Goal: Transaction & Acquisition: Obtain resource

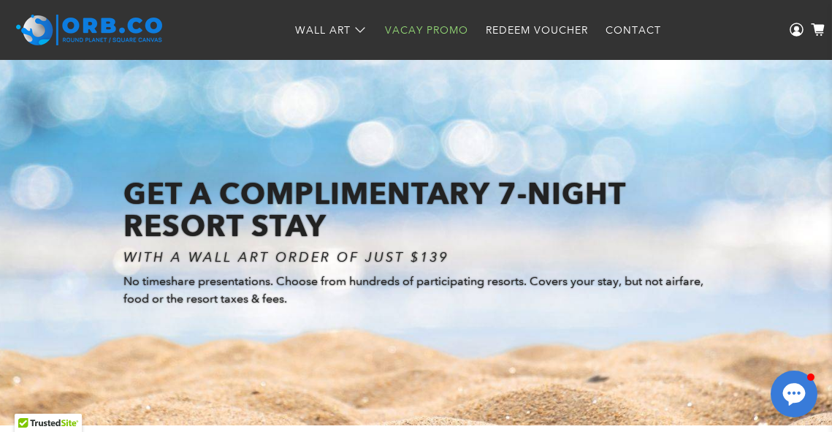
click at [454, 27] on link "Vacay Promo" at bounding box center [426, 30] width 101 height 39
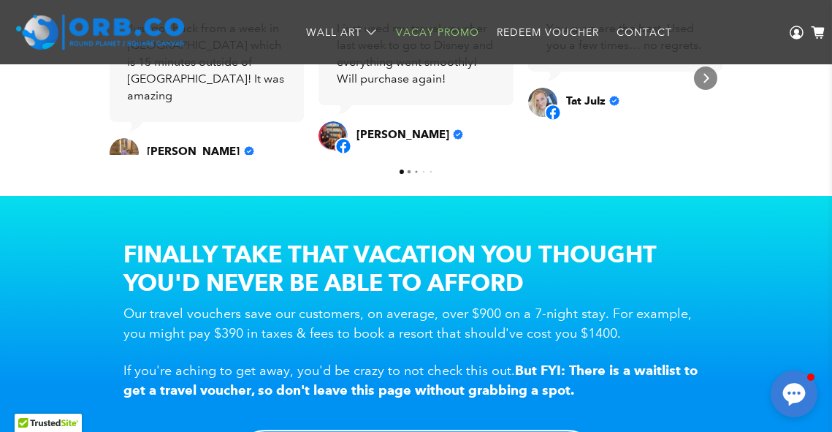
scroll to position [952, 0]
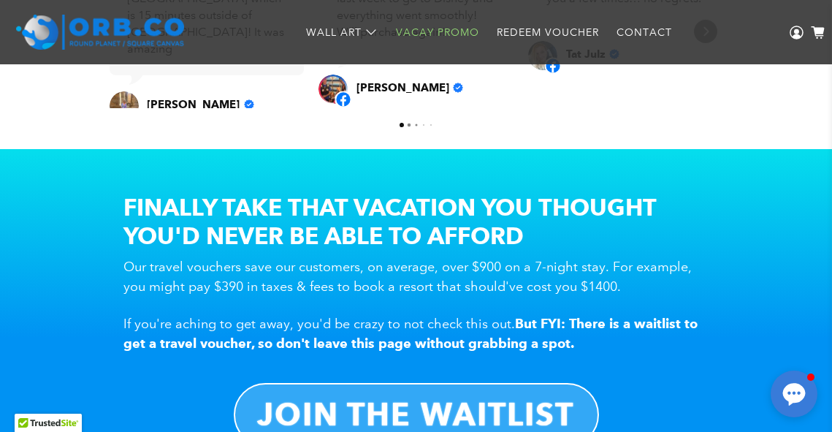
drag, startPoint x: 476, startPoint y: 209, endPoint x: 431, endPoint y: 218, distance: 46.1
click at [431, 218] on h2 "FINALLY TAKE THAT VACATION YOU THOUGHT YOU'D NEVER BE ABLE TO AFFORD" at bounding box center [416, 221] width 584 height 57
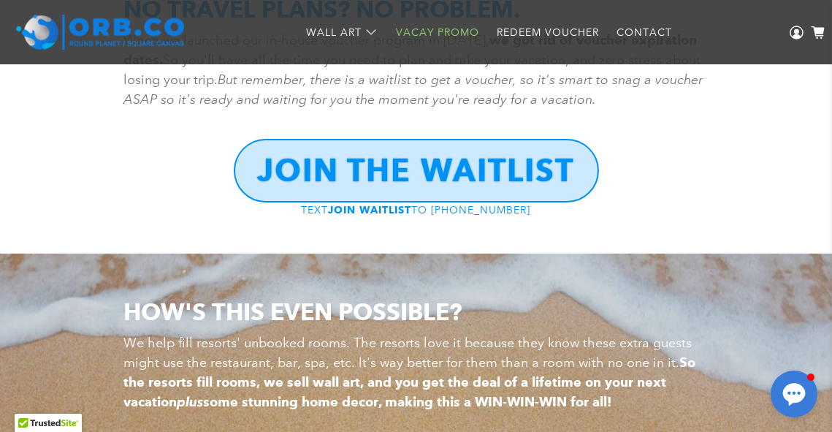
scroll to position [1902, 0]
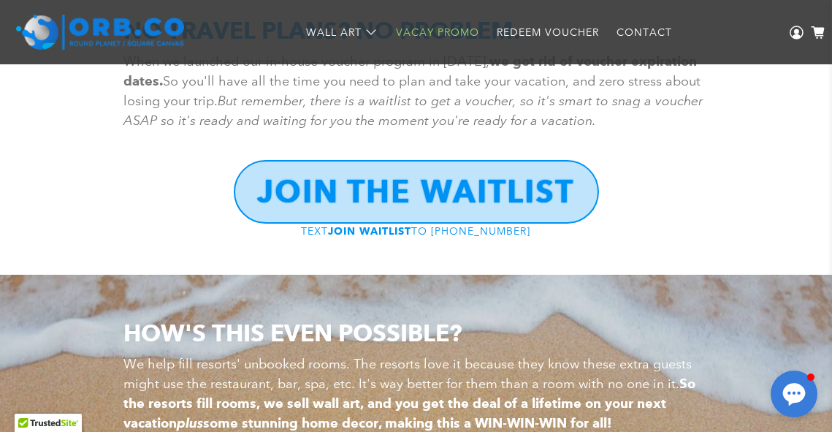
click at [474, 195] on b "JOIN THE WAITLIST" at bounding box center [416, 191] width 317 height 38
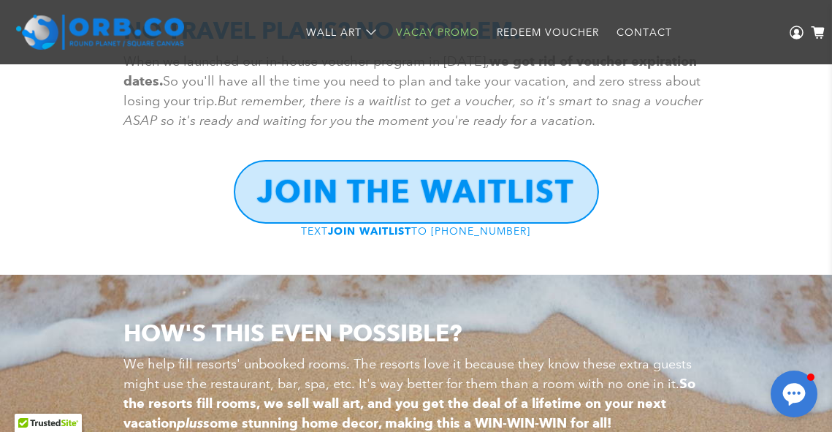
click at [223, 224] on p "TEXT JOIN WAITLIST TO 801-851-1917" at bounding box center [416, 231] width 584 height 18
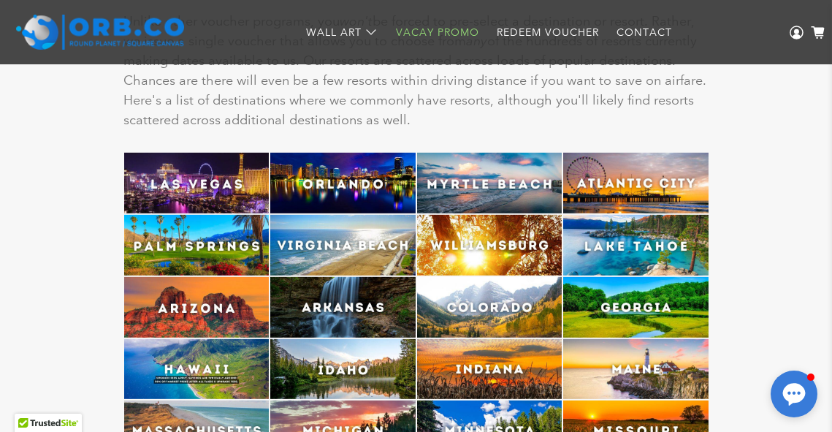
scroll to position [3435, 0]
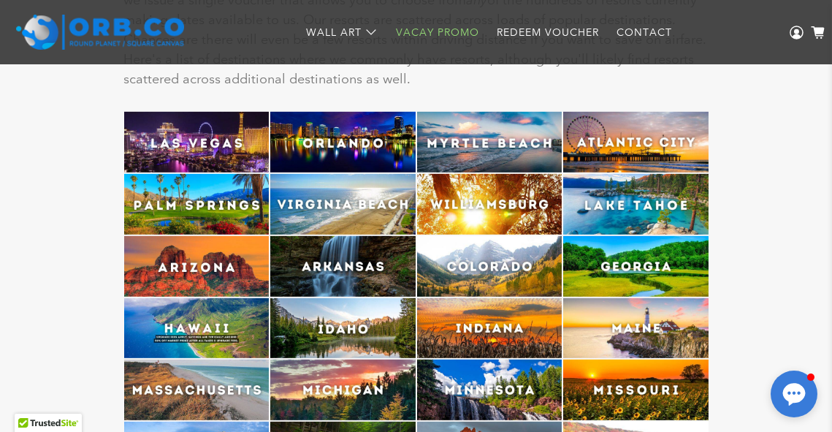
click at [544, 280] on img at bounding box center [489, 266] width 145 height 61
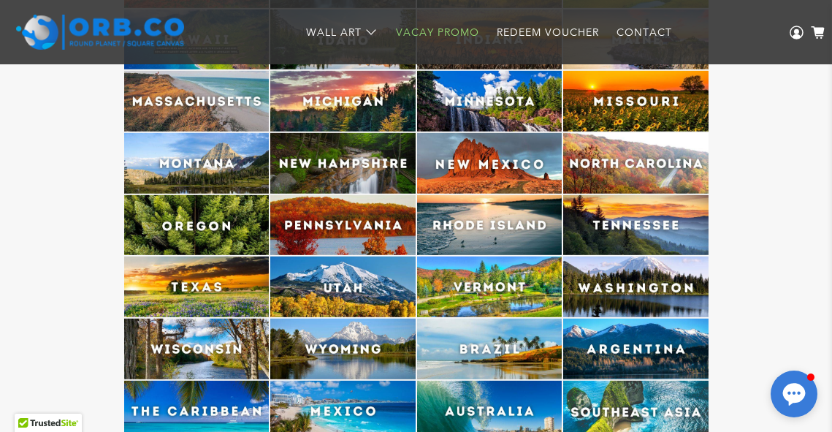
scroll to position [3727, 0]
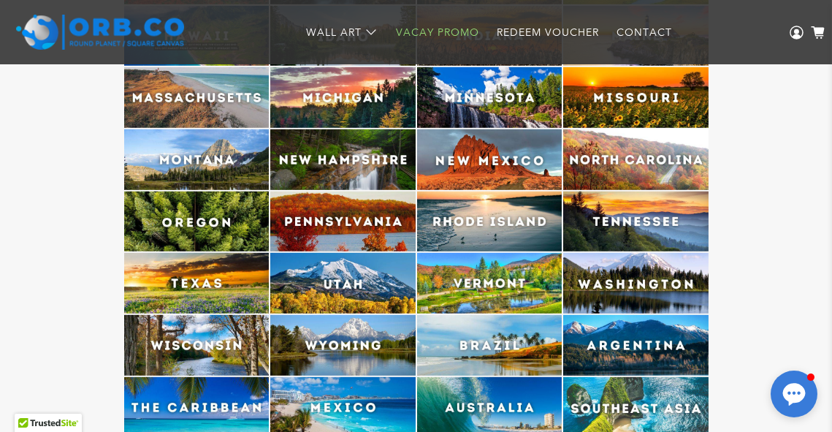
click at [511, 267] on img at bounding box center [489, 283] width 145 height 61
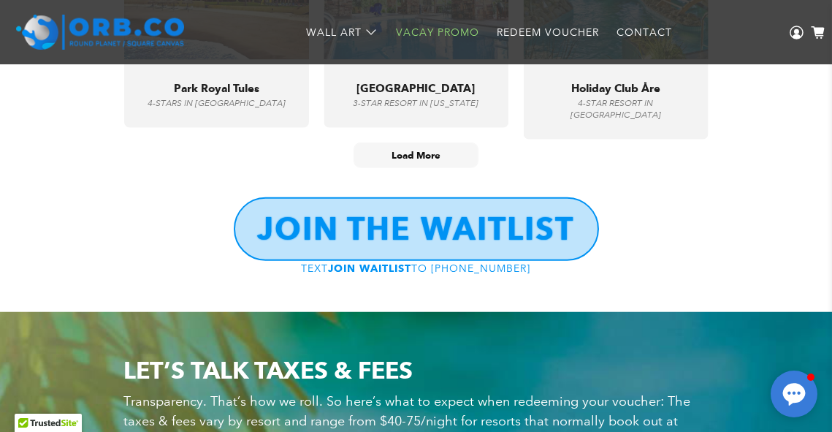
scroll to position [5772, 0]
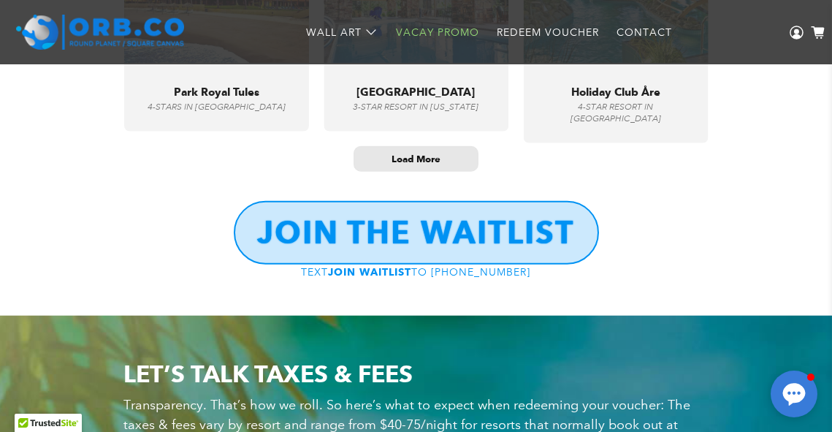
click at [426, 169] on span "Load More" at bounding box center [415, 159] width 123 height 24
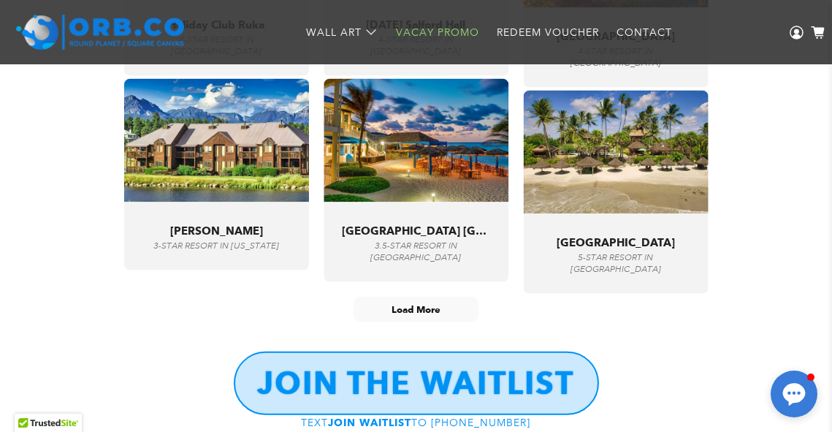
scroll to position [6794, 0]
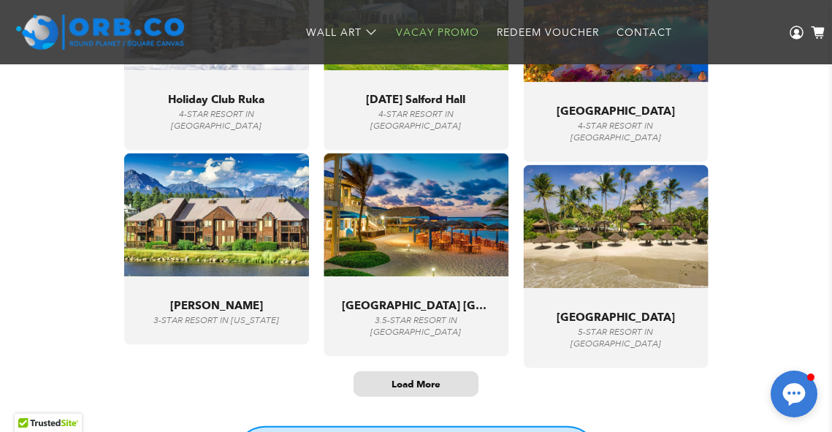
click at [395, 380] on span "Load More" at bounding box center [415, 384] width 49 height 12
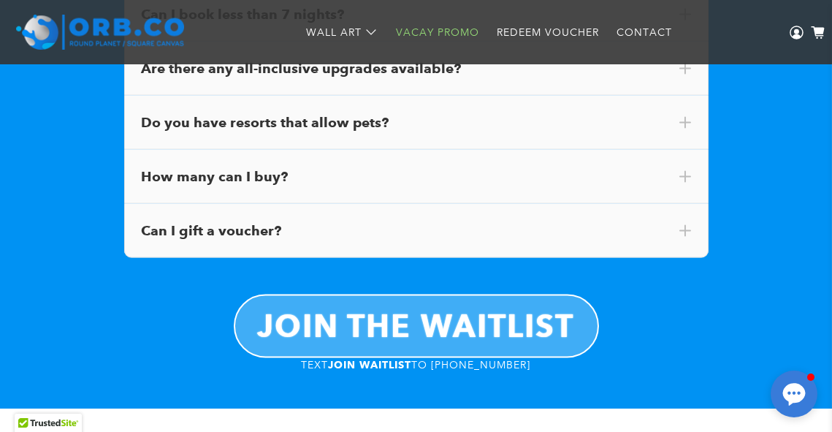
scroll to position [10262, 0]
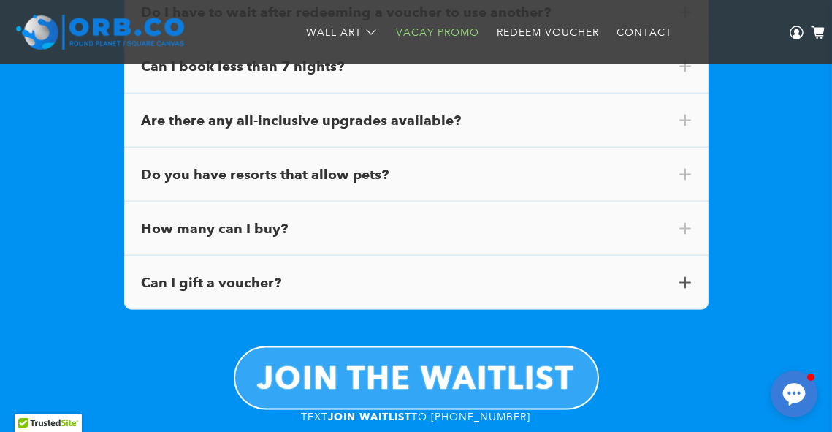
click at [497, 267] on div "Can I gift a voucher?" at bounding box center [416, 283] width 584 height 54
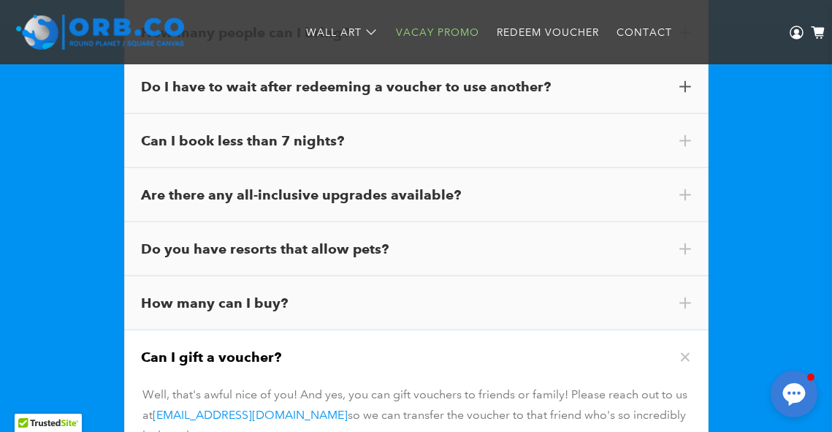
scroll to position [10189, 0]
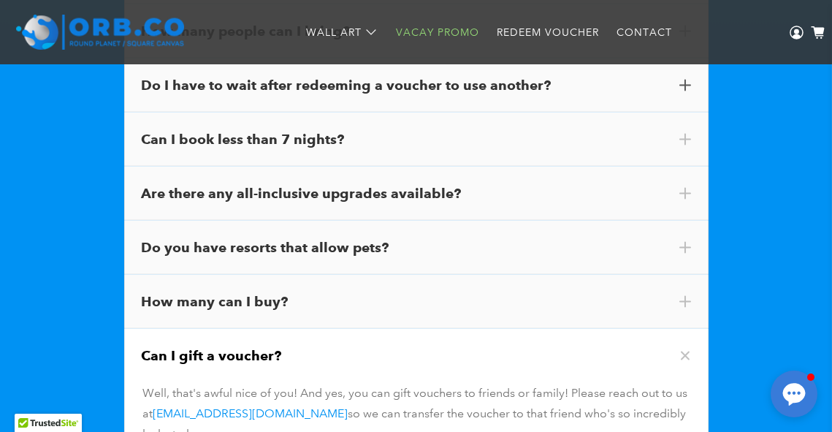
click at [321, 292] on div "How many can I buy?" at bounding box center [416, 301] width 549 height 19
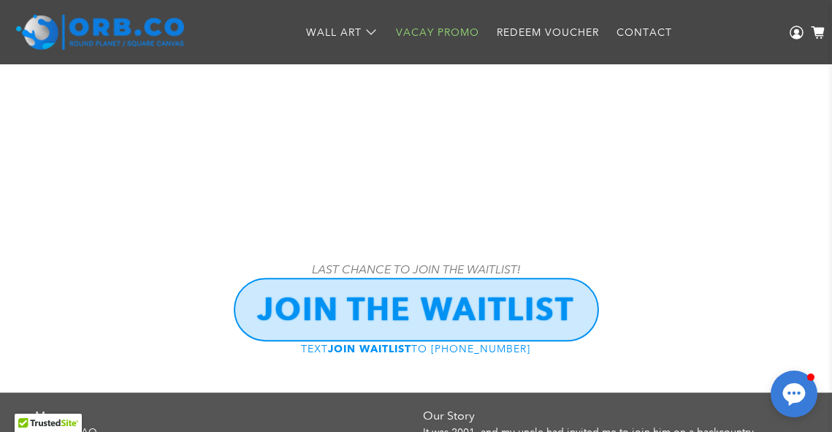
scroll to position [16970, 0]
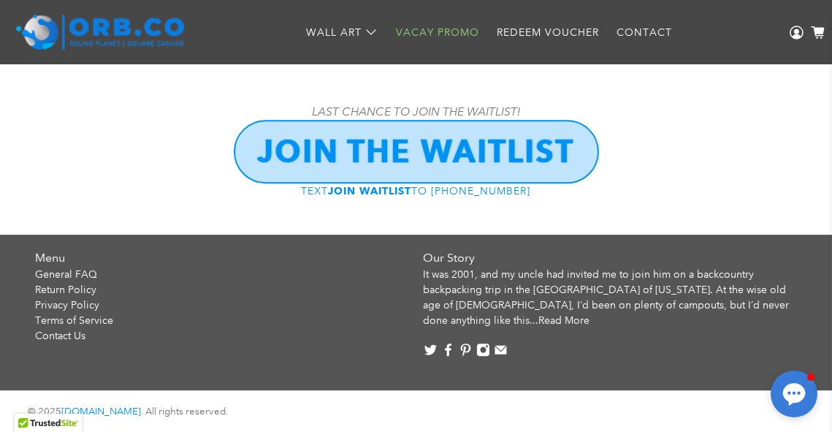
click at [386, 177] on link "JOIN THE WAITLIST" at bounding box center [416, 152] width 365 height 64
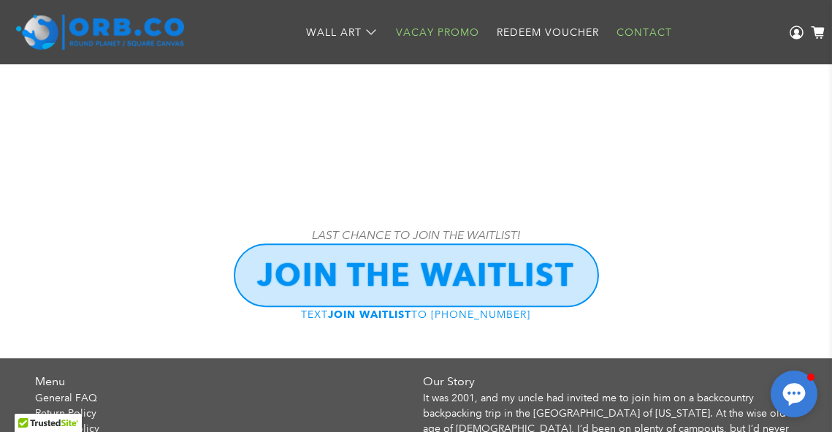
scroll to position [16824, 0]
